Goal: Transaction & Acquisition: Download file/media

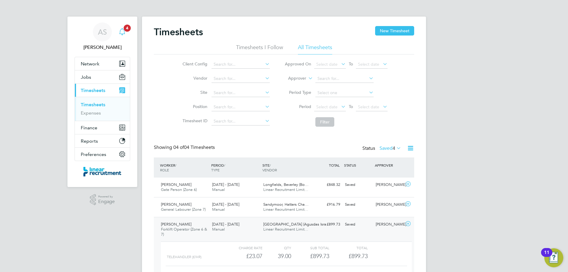
click at [122, 35] on svg-icon "Main navigation" at bounding box center [122, 31] width 7 height 7
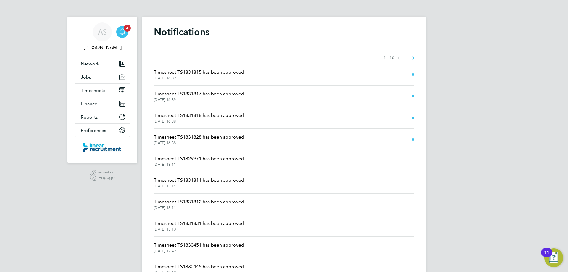
click at [210, 141] on span "[DATE] 16:38" at bounding box center [199, 143] width 90 height 5
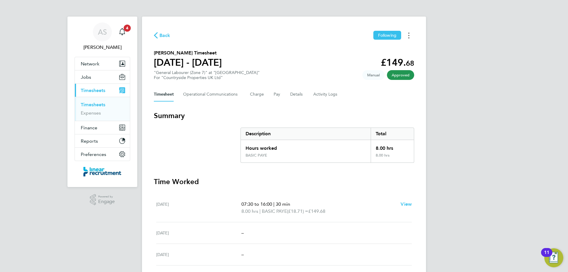
click at [411, 36] on button "Timesheets Menu" at bounding box center [409, 35] width 11 height 9
click at [367, 52] on link "Download timesheet" at bounding box center [378, 49] width 71 height 12
click at [126, 31] on icon "Main navigation" at bounding box center [122, 31] width 7 height 7
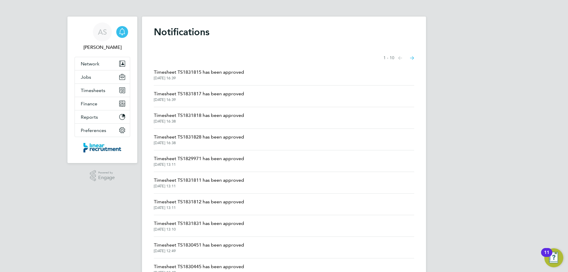
click at [202, 119] on span "[DATE] 16:38" at bounding box center [199, 121] width 90 height 5
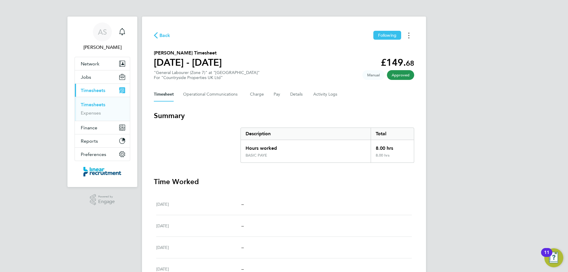
click at [412, 37] on button "Timesheets Menu" at bounding box center [409, 35] width 11 height 9
click at [383, 55] on div "Download timesheet" at bounding box center [378, 48] width 71 height 17
click at [380, 50] on link "Download timesheet" at bounding box center [378, 49] width 71 height 12
click at [130, 27] on app-nav-sections-wrapper "AS [PERSON_NAME] Notifications Applications: Network Team Members Businesses Si…" at bounding box center [102, 102] width 70 height 171
click at [123, 32] on icon "Main navigation" at bounding box center [122, 31] width 7 height 7
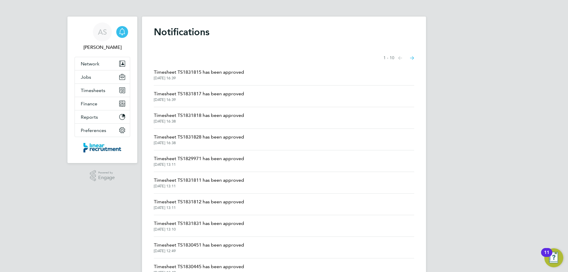
click at [258, 92] on li "Timesheet TS1831817 has been approved [DATE] 16:39" at bounding box center [284, 97] width 260 height 22
click at [237, 96] on span "Timesheet TS1831817 has been approved" at bounding box center [199, 93] width 90 height 7
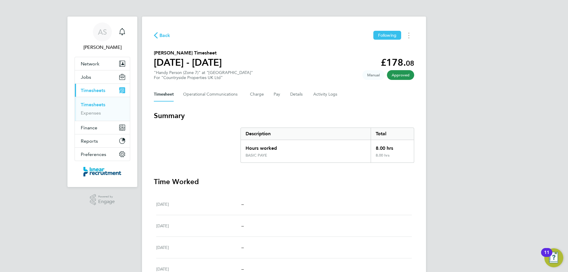
click at [413, 40] on div "Back Following [PERSON_NAME] Timesheet [DATE] - [DATE] £178. 08 "Handy Person (…" at bounding box center [284, 206] width 284 height 378
click at [411, 37] on button "Timesheets Menu" at bounding box center [409, 35] width 11 height 9
click at [379, 48] on link "Download timesheet" at bounding box center [378, 49] width 71 height 12
click at [426, 22] on div "Back Following [PERSON_NAME] Timesheet [DATE] - [DATE] £178. 08 "Handy Person (…" at bounding box center [284, 206] width 284 height 378
click at [406, 35] on button "Timesheets Menu" at bounding box center [409, 35] width 11 height 9
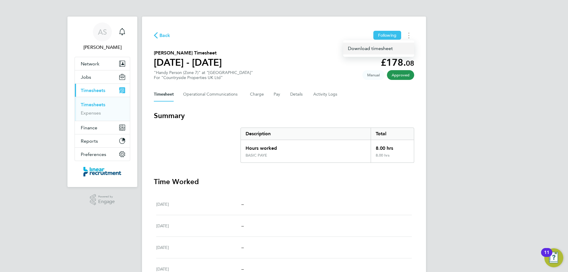
click at [390, 51] on link "Download timesheet" at bounding box center [378, 49] width 71 height 12
click at [125, 26] on link "Notifications" at bounding box center [122, 31] width 12 height 19
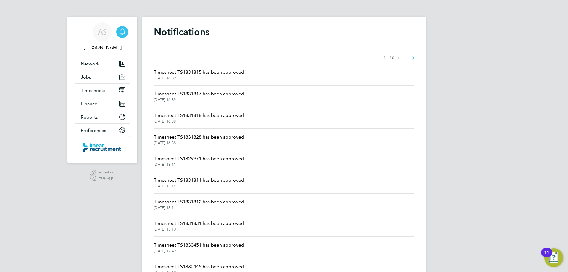
click at [212, 78] on span "[DATE] 16:39" at bounding box center [199, 78] width 90 height 5
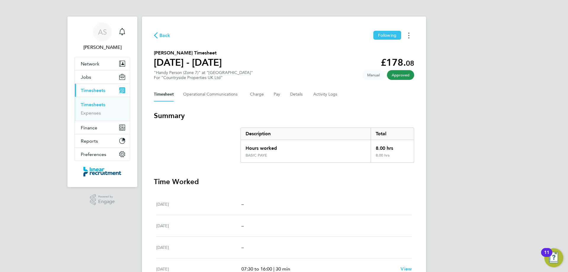
click at [412, 39] on button "Timesheets Menu" at bounding box center [409, 35] width 11 height 9
click at [393, 51] on link "Download timesheet" at bounding box center [378, 49] width 71 height 12
click at [409, 36] on circle "Timesheets Menu" at bounding box center [409, 35] width 1 height 1
click at [387, 50] on link "Download timesheet" at bounding box center [378, 49] width 71 height 12
click at [99, 103] on link "Timesheets" at bounding box center [93, 105] width 25 height 6
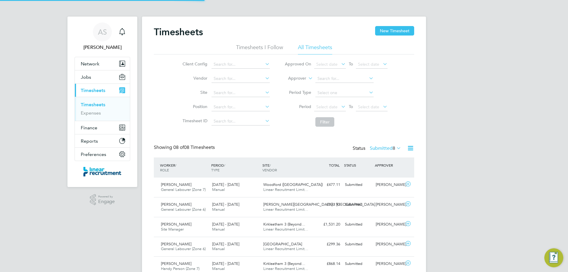
scroll to position [15, 52]
click at [387, 148] on label "Submitted 8" at bounding box center [385, 148] width 31 height 6
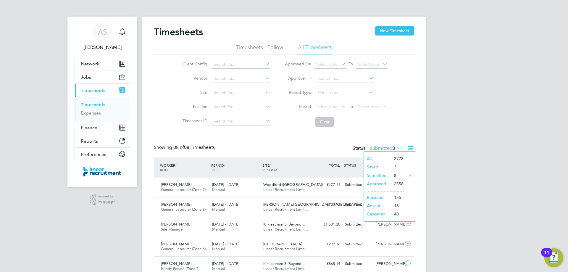
click at [377, 132] on div "Timesheets New Timesheet Timesheets I Follow All Timesheets Client Config Vendo…" at bounding box center [284, 183] width 260 height 315
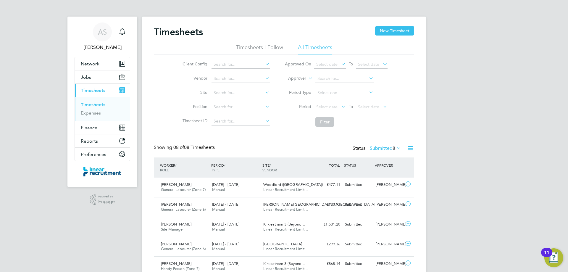
click at [469, 137] on div "AS [PERSON_NAME] Notifications Applications: Network Team Members Businesses Si…" at bounding box center [284, 181] width 568 height 362
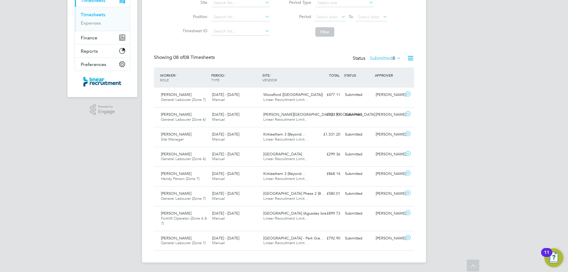
click at [269, 57] on div "Showing 08 of 08 Timesheets Status Submitted 8" at bounding box center [284, 60] width 260 height 13
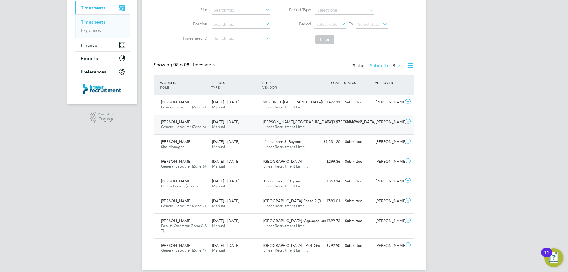
scroll to position [90, 0]
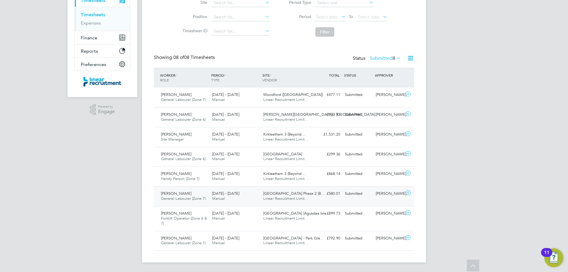
click at [179, 198] on span "General Labourer (Zone 7)" at bounding box center [183, 198] width 45 height 5
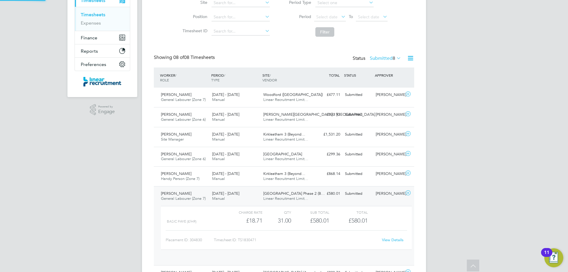
scroll to position [10, 58]
click at [435, 149] on div "AS [PERSON_NAME] Notifications Applications: Network Team Members Businesses Si…" at bounding box center [284, 118] width 568 height 416
